Goal: Contribute content

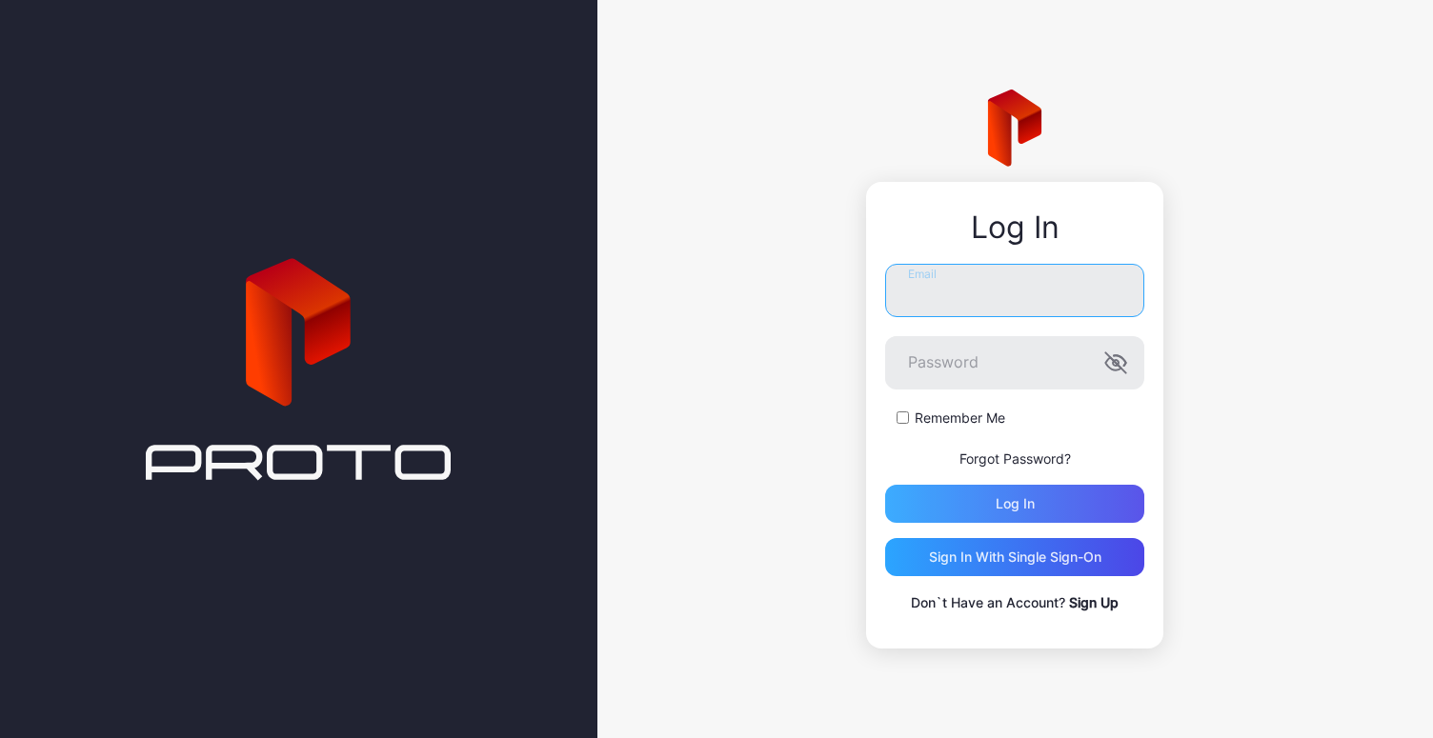
type input "**********"
click at [997, 519] on div "Log in" at bounding box center [1014, 504] width 259 height 38
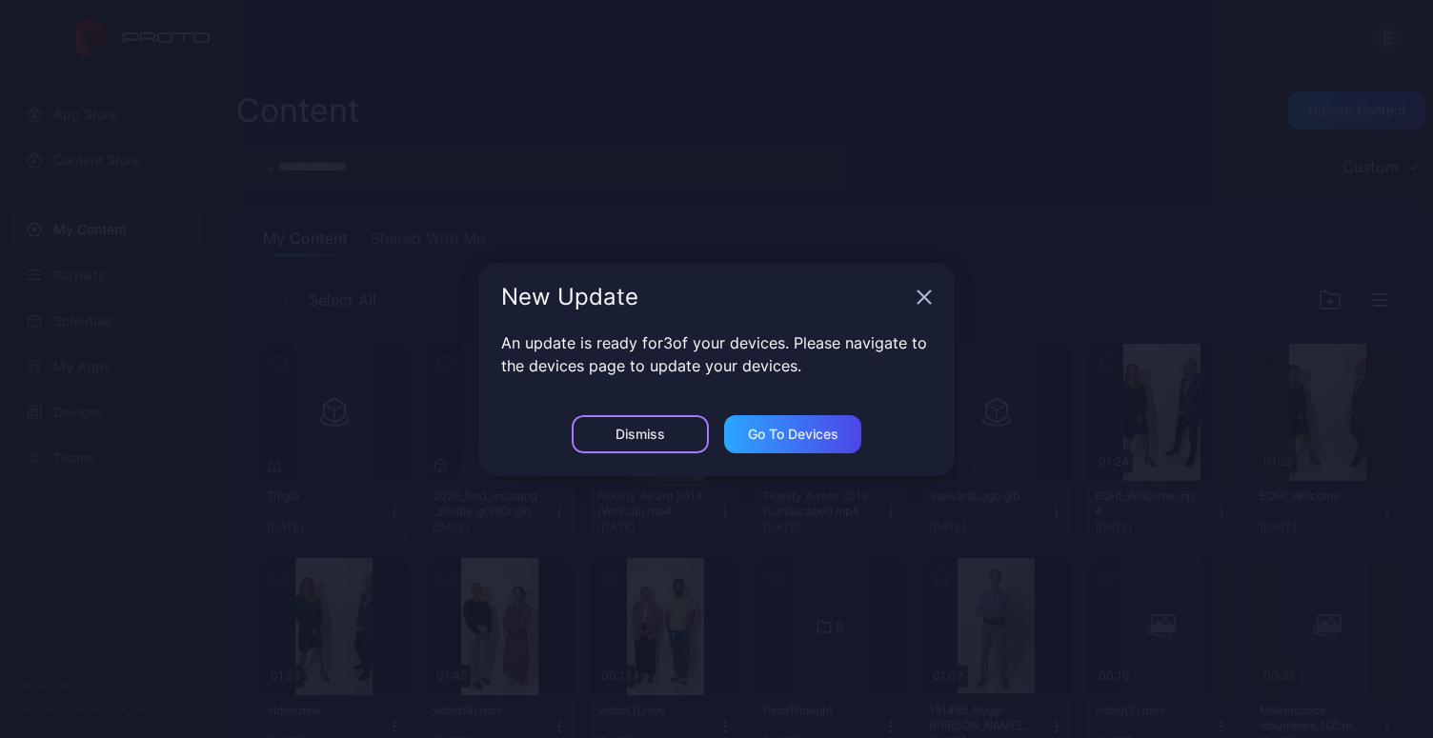
click at [681, 425] on div "Dismiss" at bounding box center [640, 434] width 137 height 38
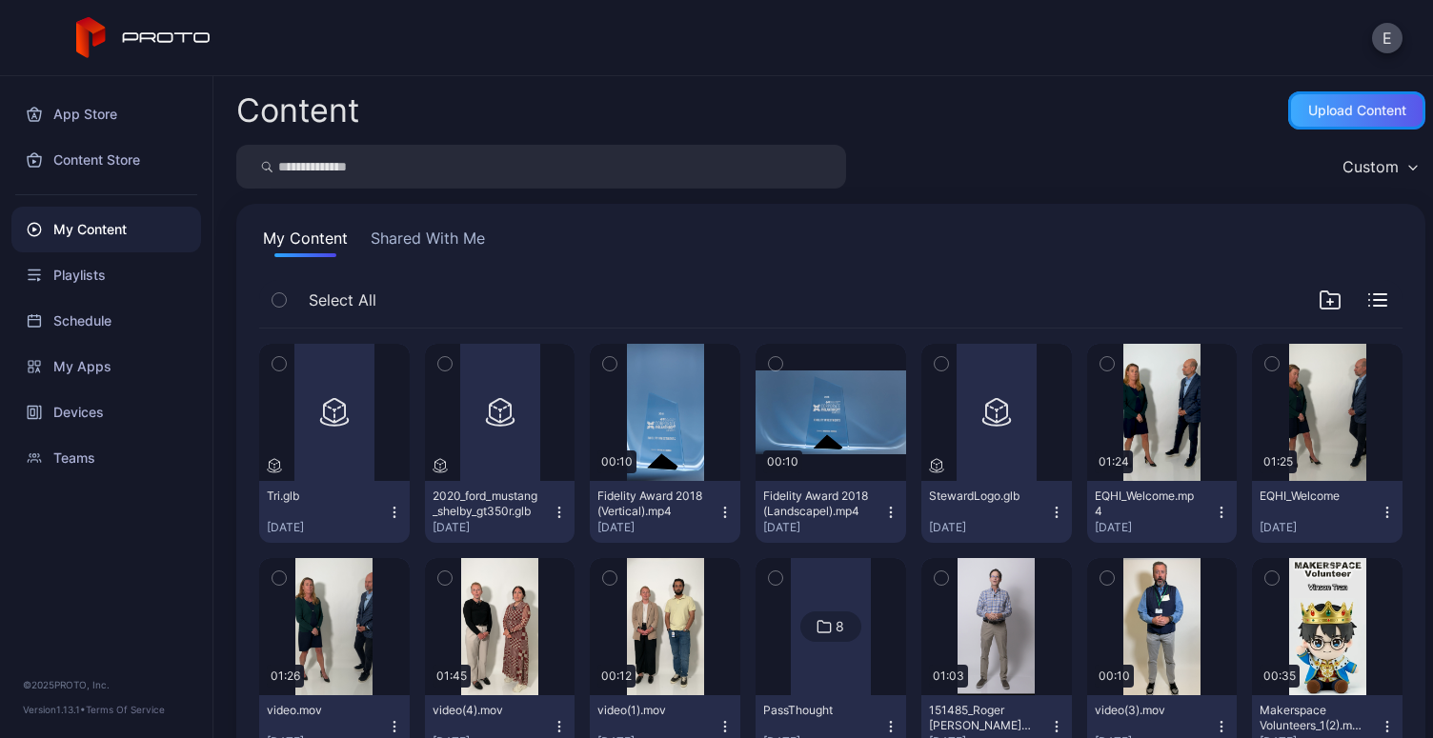
click at [1308, 117] on div "Upload Content" at bounding box center [1357, 110] width 98 height 15
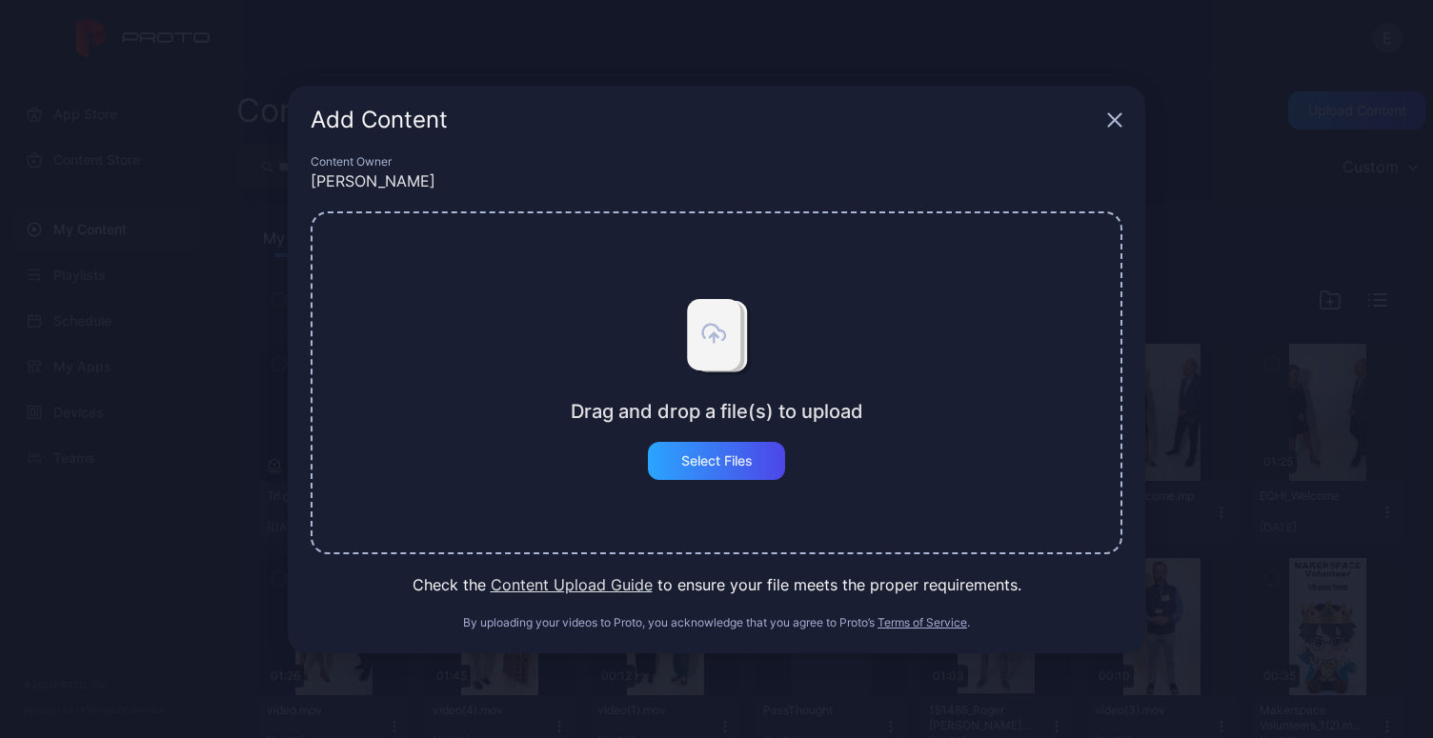
click at [706, 485] on div "Drag and drop a file(s) to upload Select Files" at bounding box center [717, 382] width 812 height 343
click at [723, 457] on div "Select Files" at bounding box center [716, 460] width 71 height 15
click at [1111, 134] on div "Add Content" at bounding box center [716, 120] width 857 height 69
click at [1112, 131] on div "Add Content" at bounding box center [716, 120] width 857 height 69
click at [1114, 126] on icon "button" at bounding box center [1114, 119] width 15 height 15
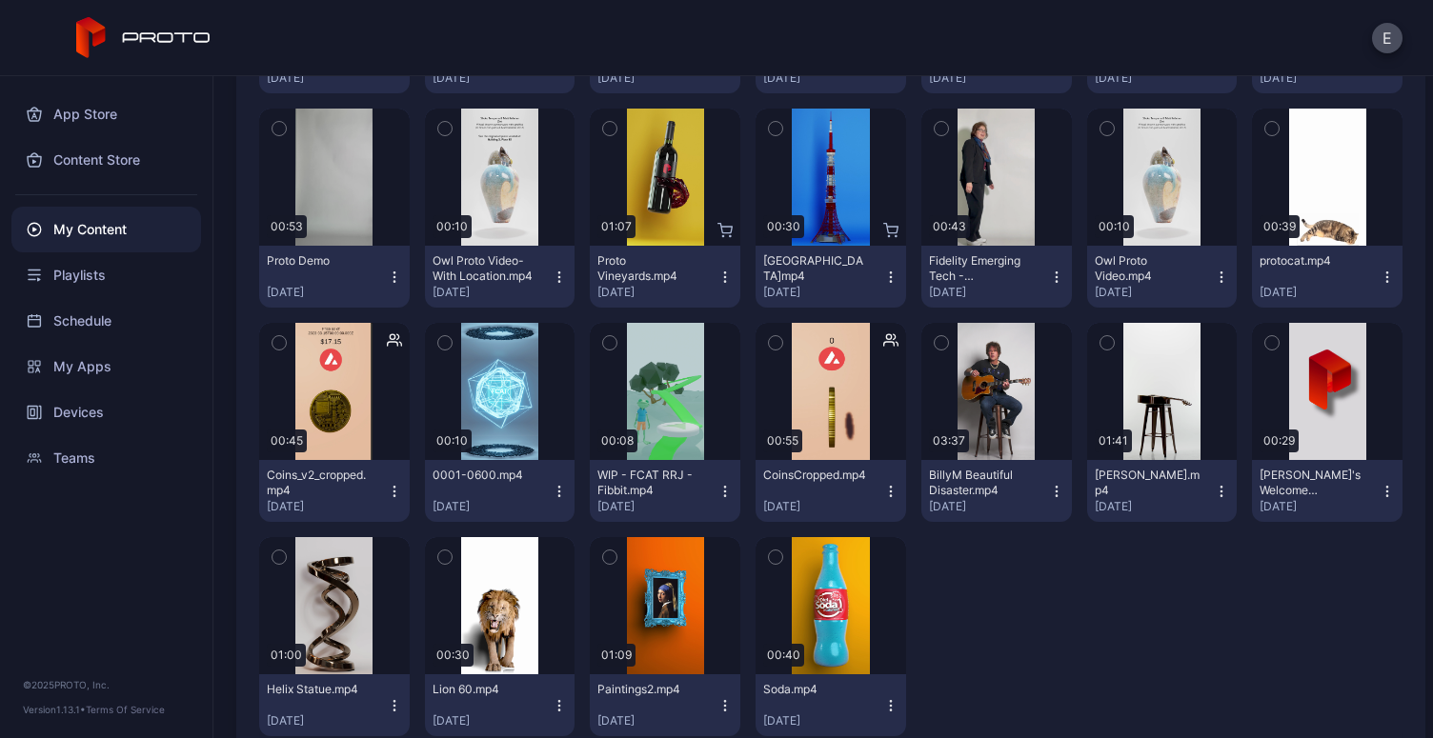
scroll to position [2180, 0]
